Goal: Information Seeking & Learning: Learn about a topic

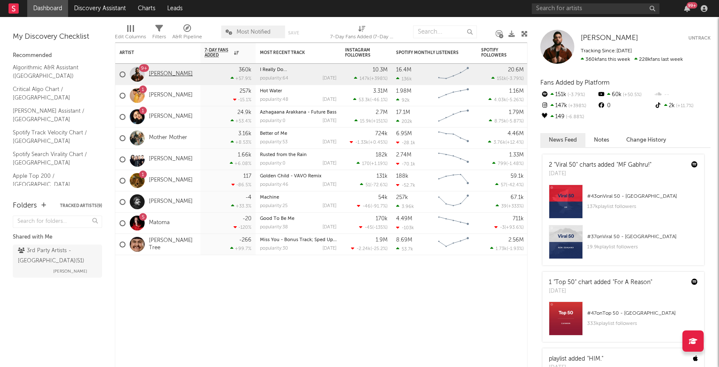
click at [166, 74] on link "[PERSON_NAME]" at bounding box center [171, 74] width 44 height 7
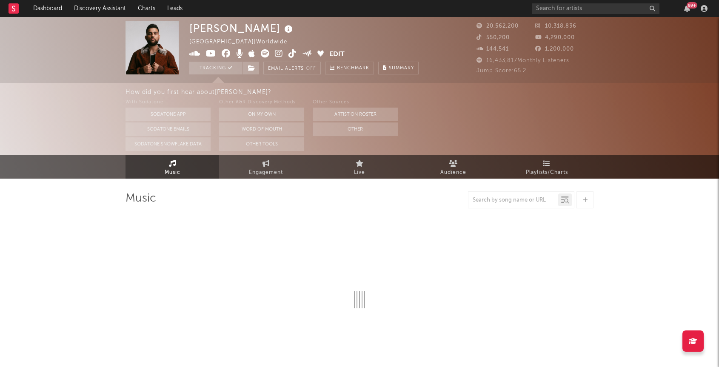
select select "6m"
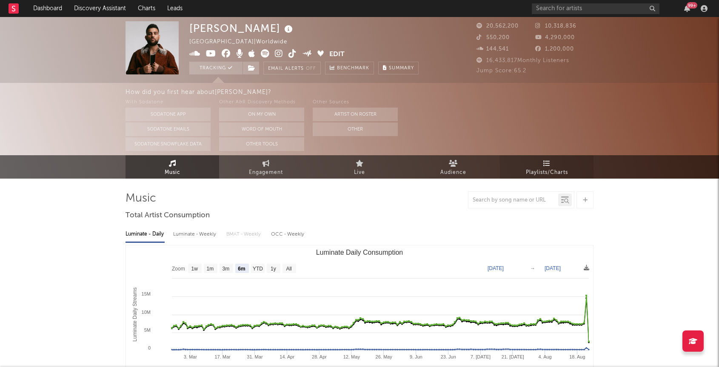
click at [539, 168] on span "Playlists/Charts" at bounding box center [547, 173] width 42 height 10
